Goal: Information Seeking & Learning: Check status

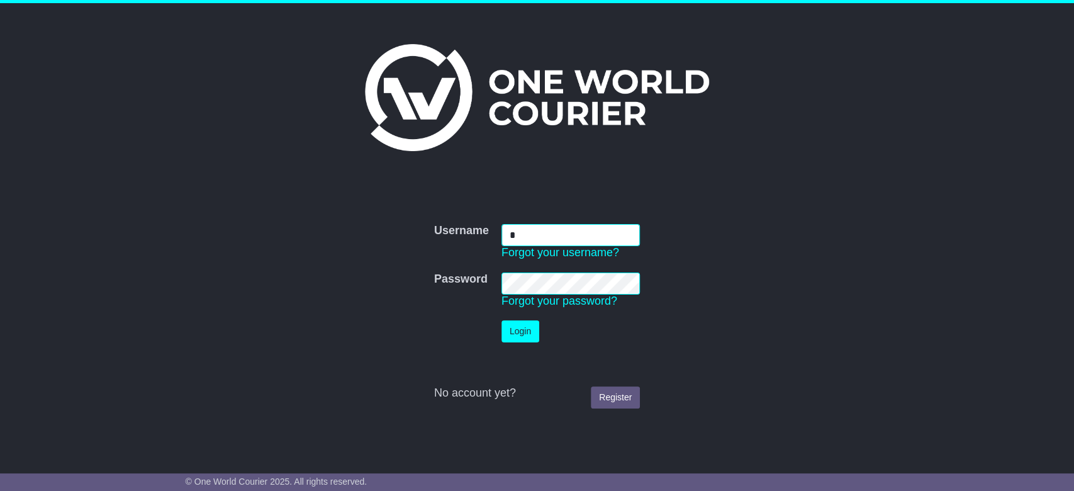
type input "**********"
click at [530, 330] on button "Login" at bounding box center [521, 331] width 38 height 22
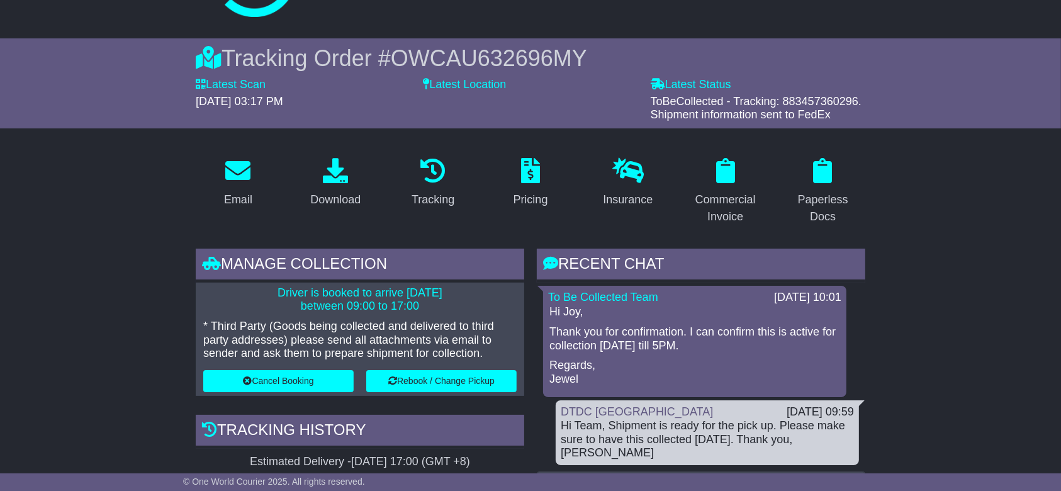
scroll to position [335, 0]
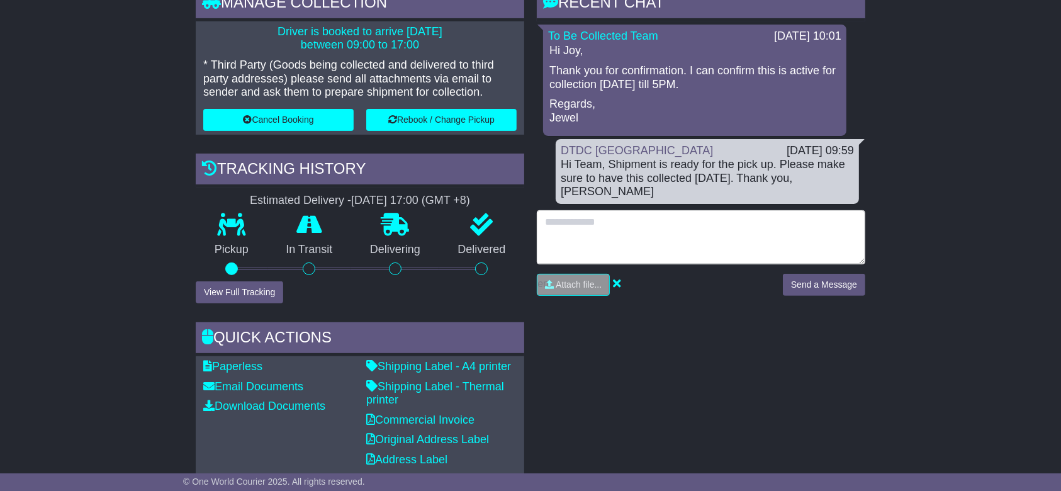
click at [663, 220] on textarea at bounding box center [701, 237] width 329 height 54
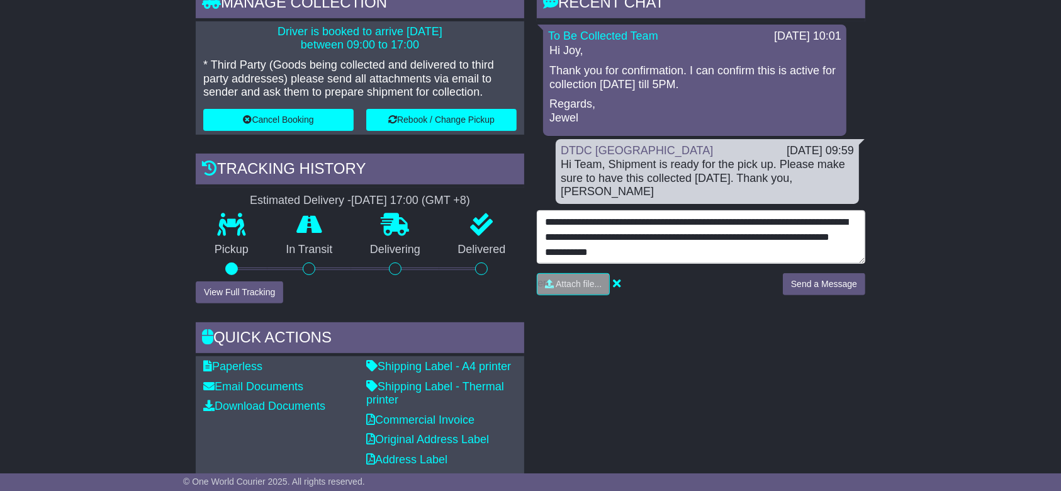
scroll to position [40, 0]
type textarea "**********"
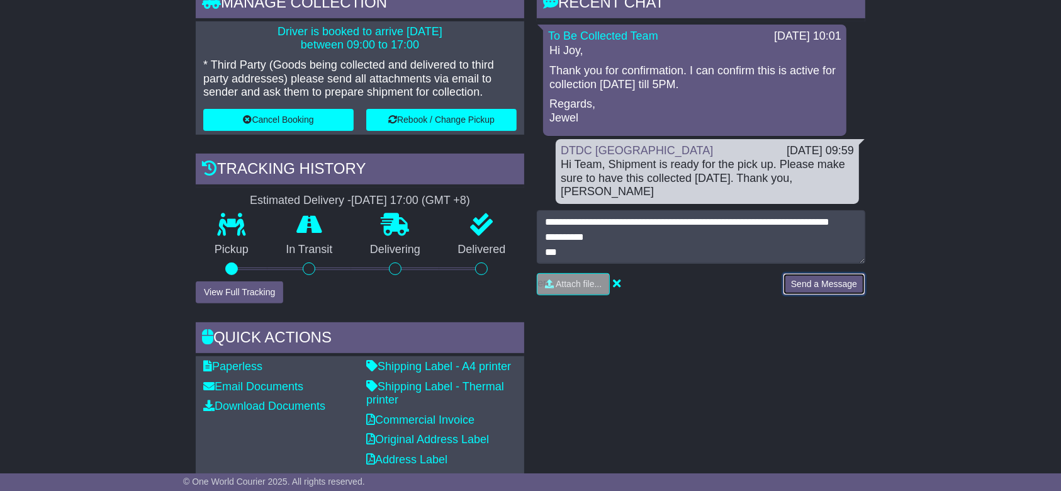
click at [810, 273] on button "Send a Message" at bounding box center [824, 284] width 82 height 22
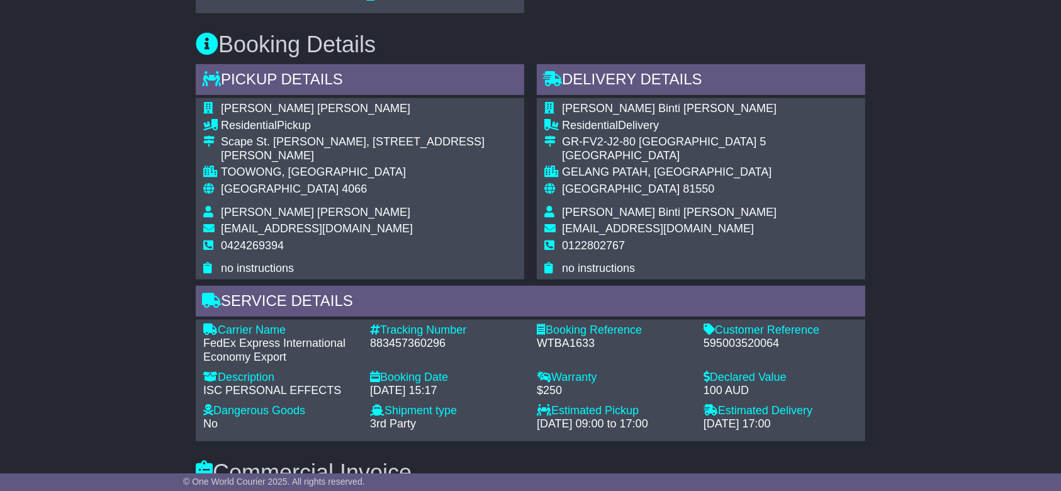
scroll to position [839, 0]
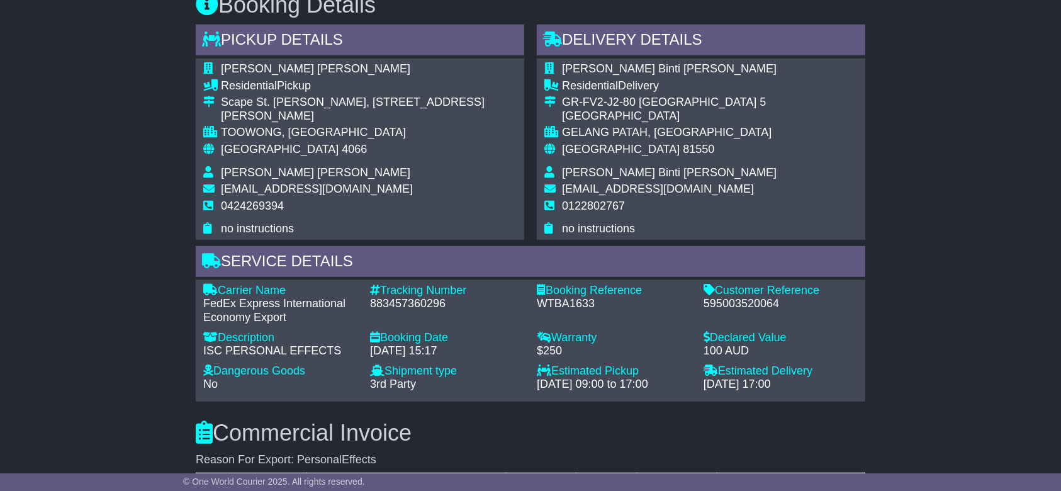
click at [725, 298] on div "595003520064" at bounding box center [781, 304] width 154 height 14
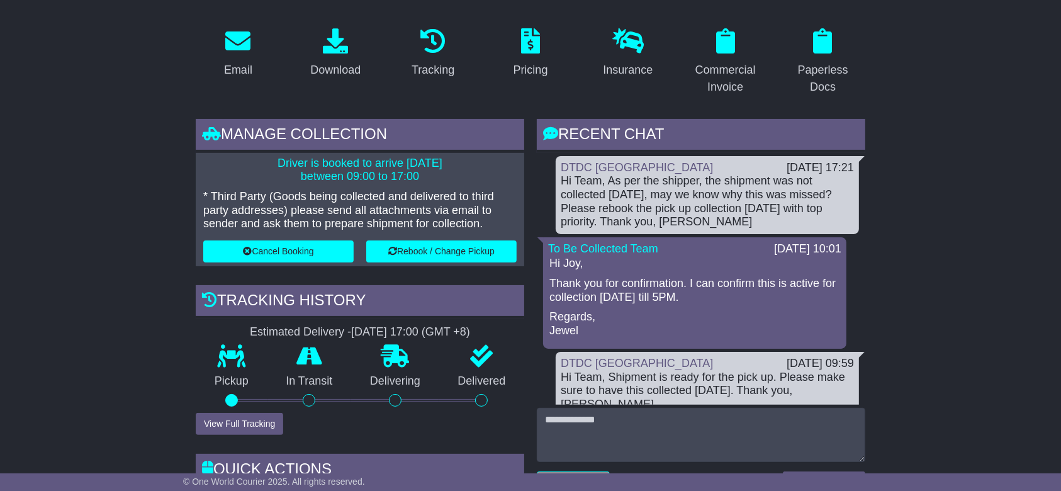
scroll to position [167, 0]
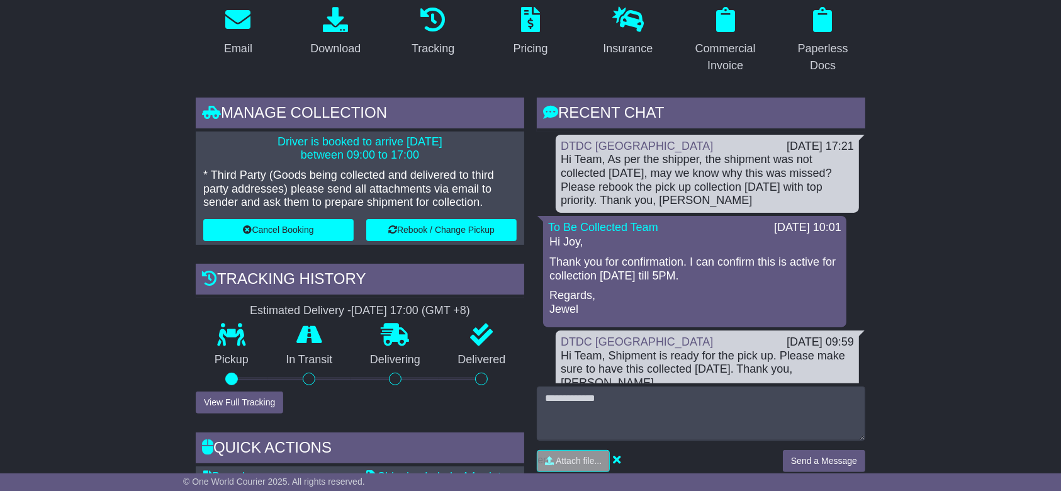
scroll to position [84, 0]
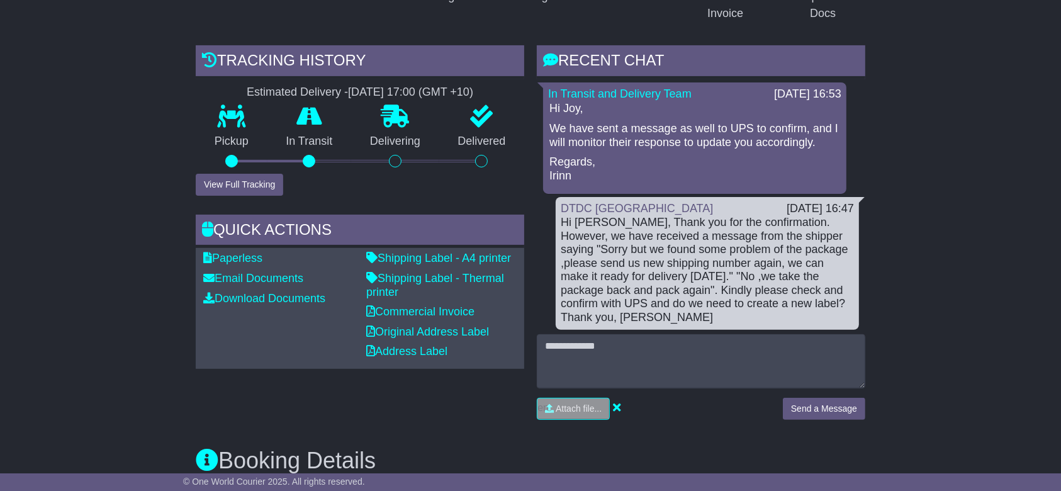
scroll to position [252, 0]
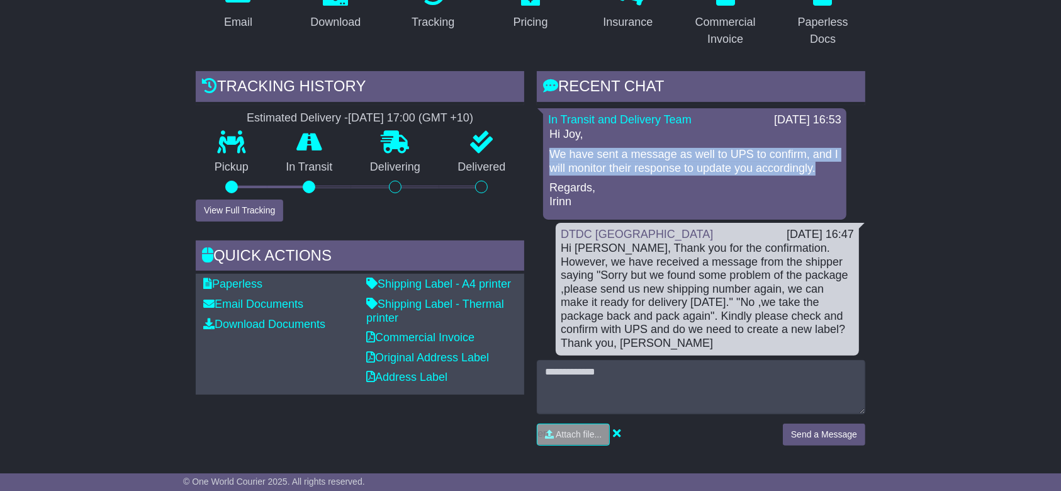
drag, startPoint x: 821, startPoint y: 167, endPoint x: 548, endPoint y: 152, distance: 272.9
click at [548, 152] on div "Hi Joy, We have sent a message as well to UPS to confirm, and I will monitor th…" at bounding box center [694, 168] width 293 height 81
copy p "We have sent a message as well to UPS to confirm, and I will monitor their resp…"
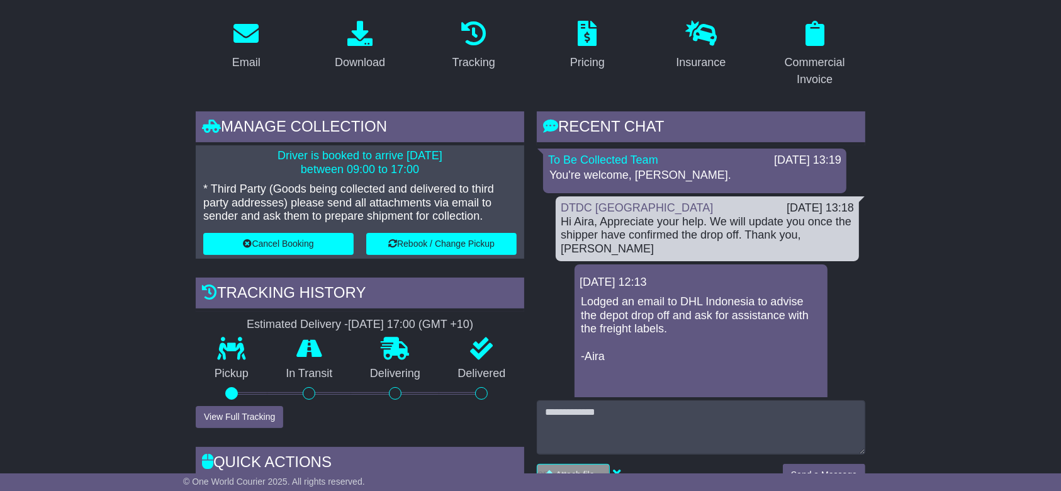
drag, startPoint x: 156, startPoint y: 139, endPoint x: 120, endPoint y: 79, distance: 70.3
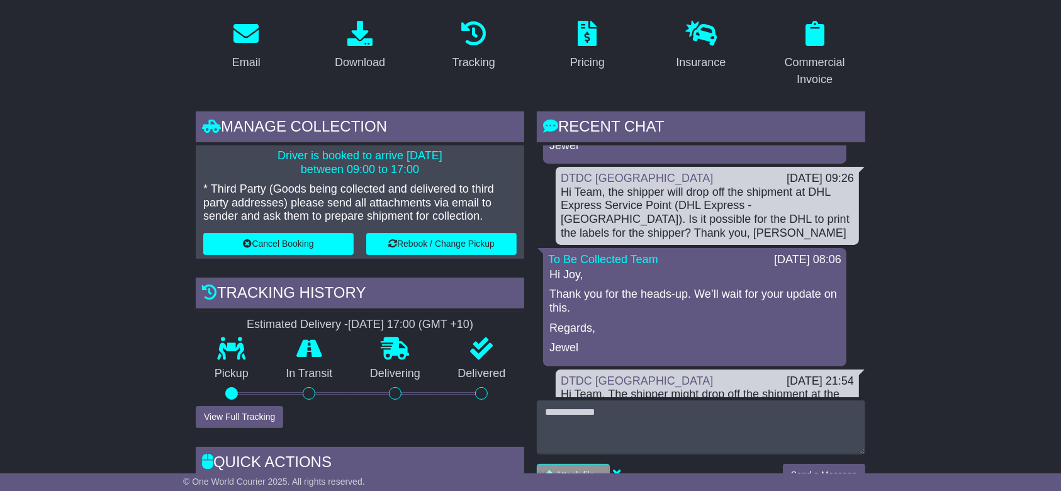
scroll to position [949, 0]
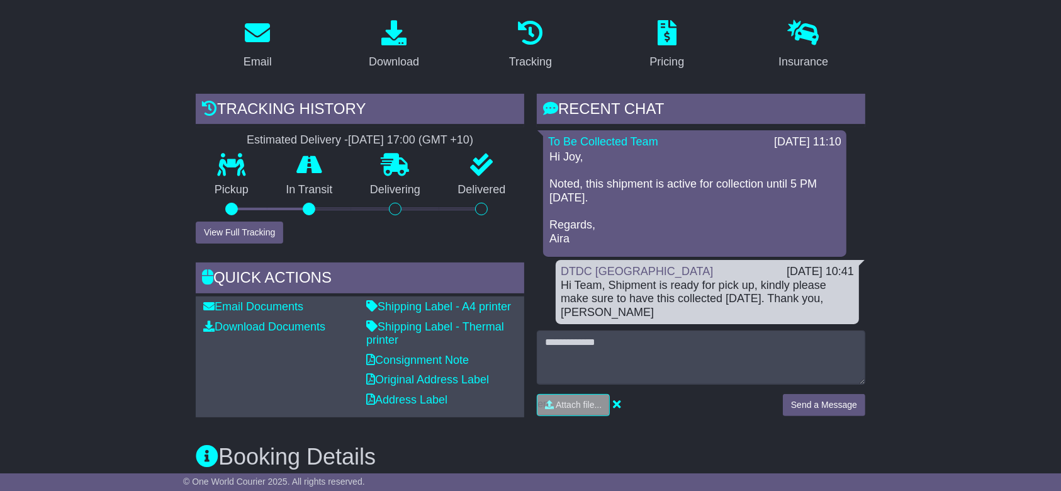
scroll to position [252, 0]
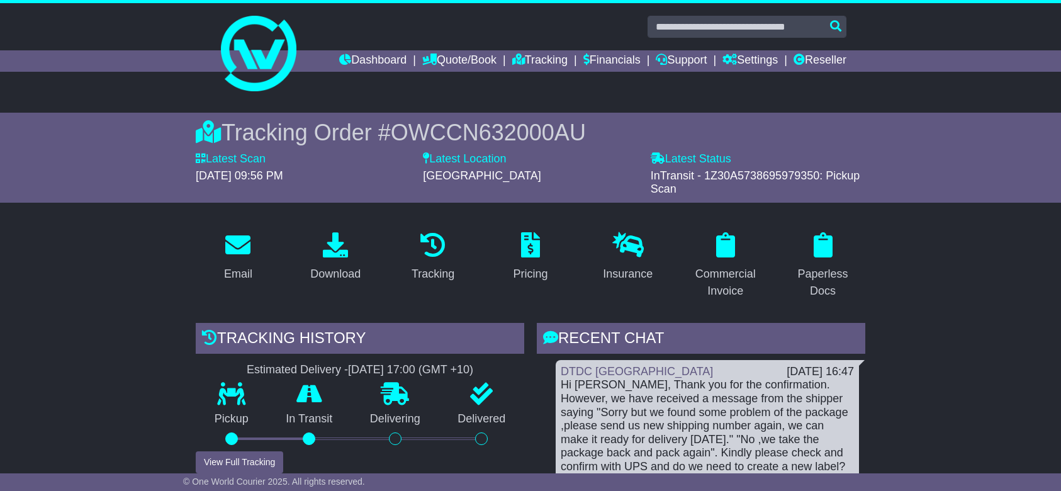
scroll to position [252, 0]
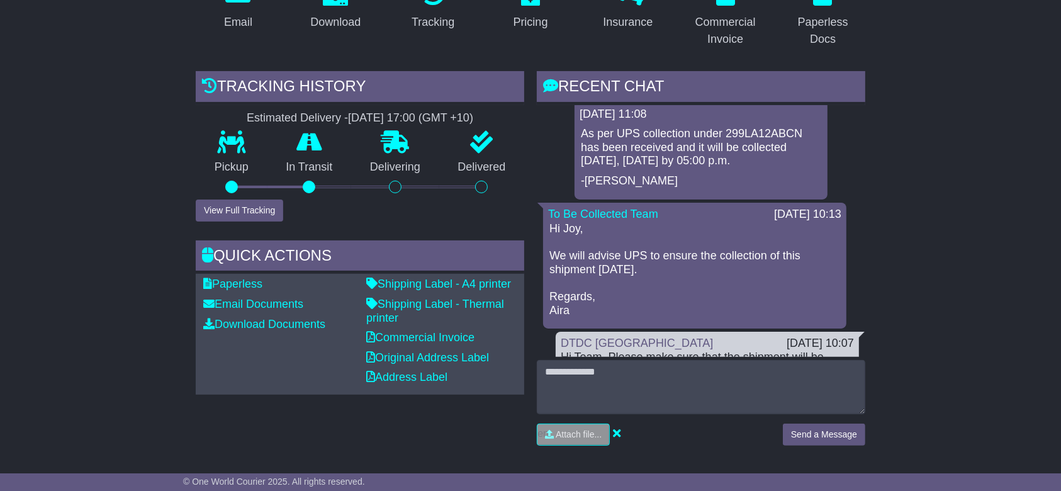
scroll to position [447, 0]
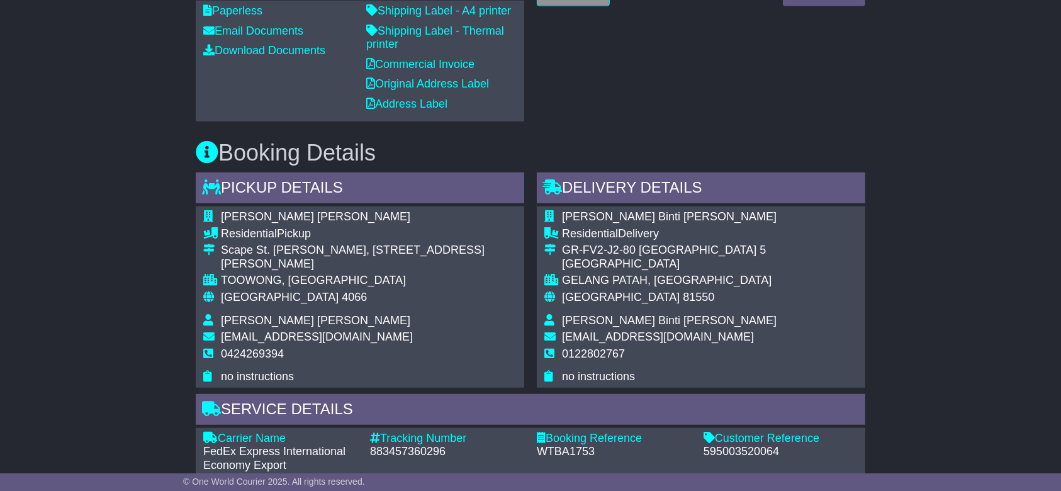
scroll to position [839, 0]
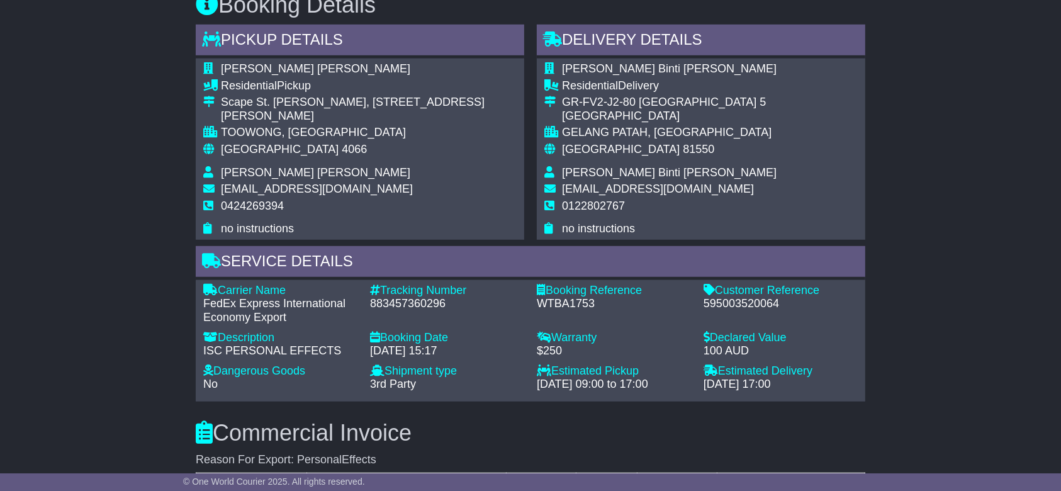
click at [399, 298] on div "883457360296" at bounding box center [447, 304] width 154 height 14
copy div "883457360296"
click at [69, 87] on div "Email Download Tracking Pricing Insurance" at bounding box center [530, 216] width 1061 height 1667
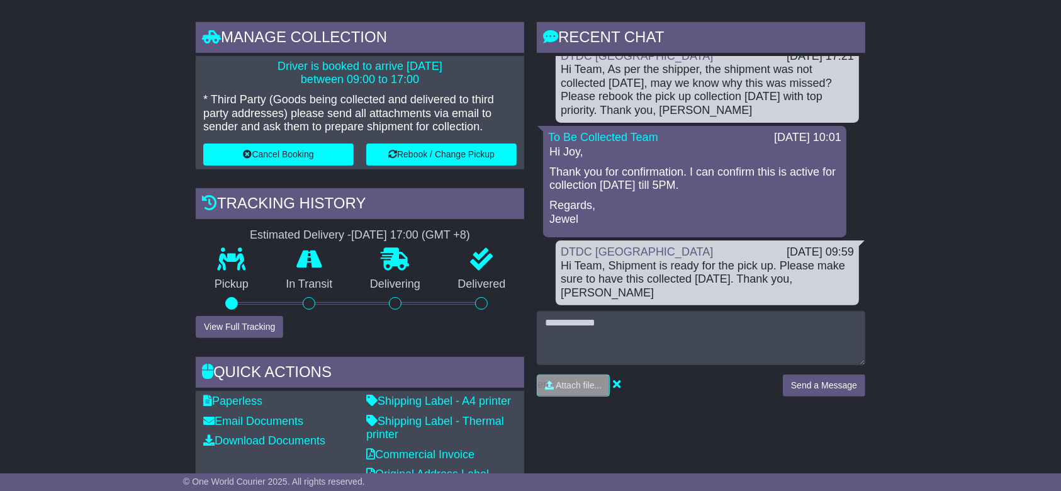
scroll to position [335, 0]
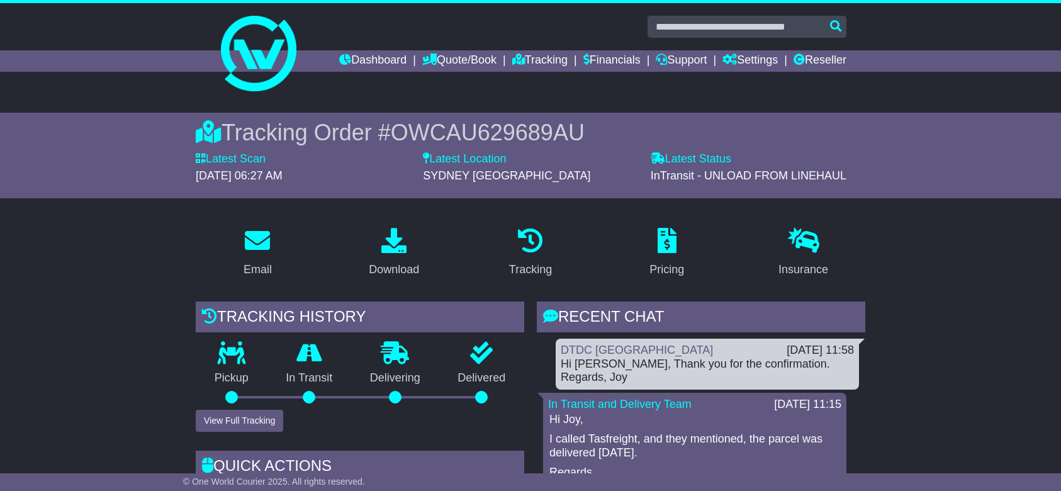
scroll to position [587, 0]
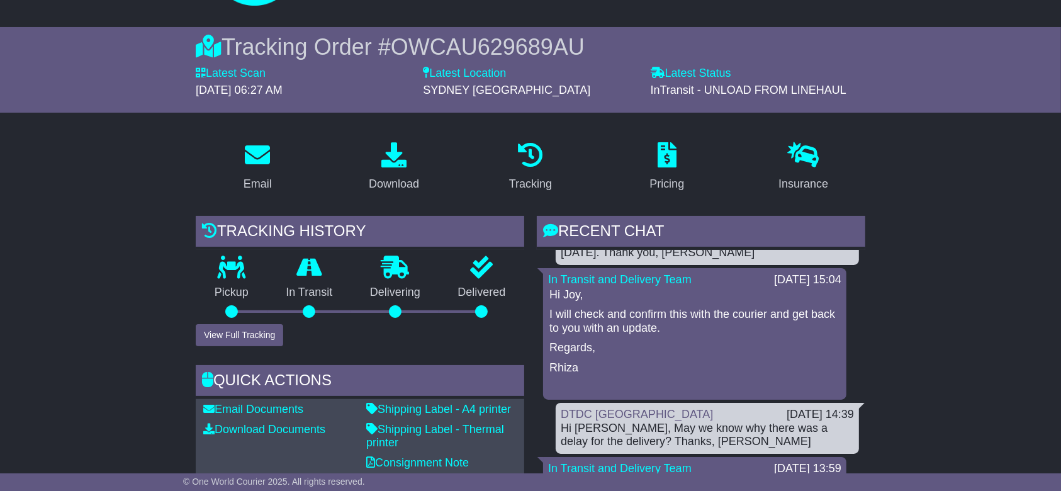
scroll to position [504, 0]
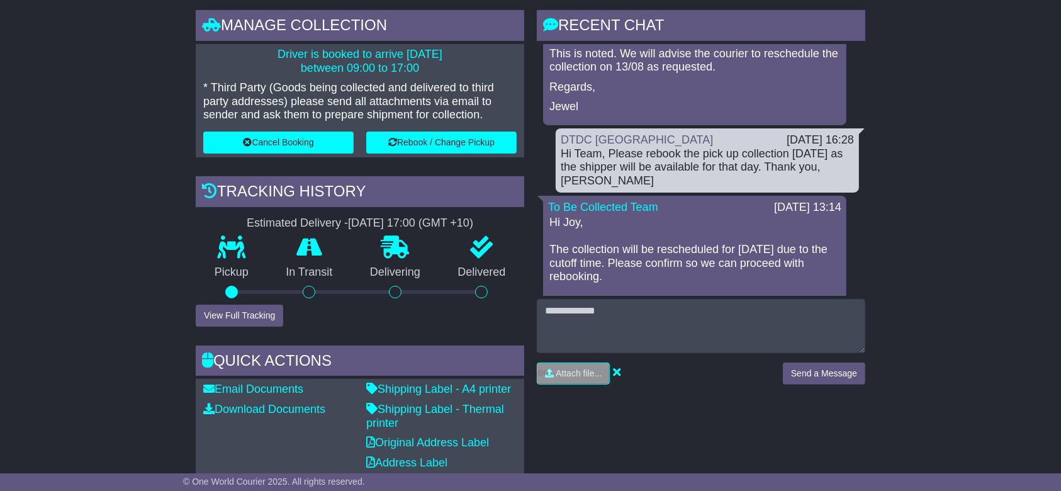
scroll to position [419, 0]
